Goal: Transaction & Acquisition: Purchase product/service

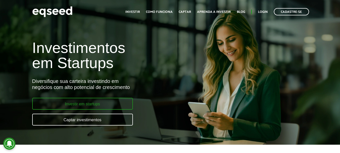
click at [78, 104] on link "Investir em startups" at bounding box center [82, 104] width 101 height 12
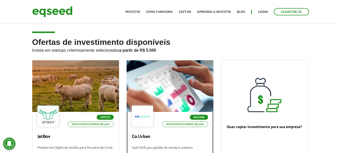
click at [173, 83] on div at bounding box center [170, 86] width 104 height 62
